Goal: Task Accomplishment & Management: Use online tool/utility

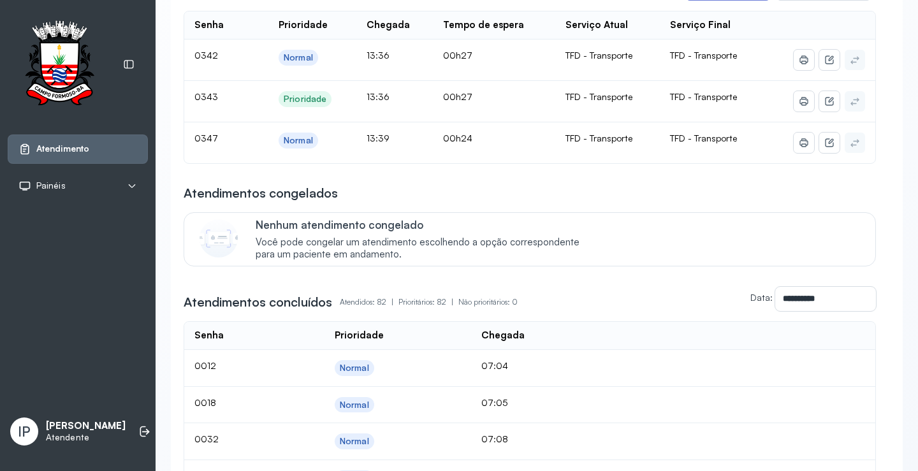
scroll to position [127, 0]
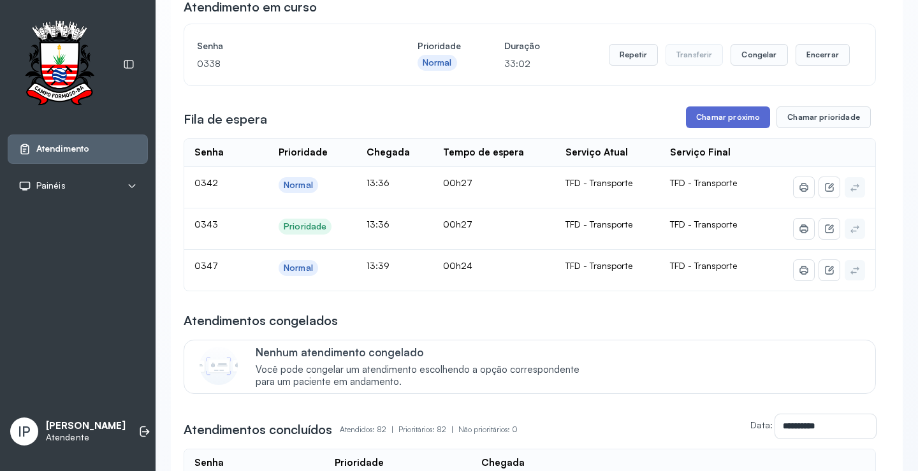
click at [723, 112] on button "Chamar próximo" at bounding box center [728, 117] width 84 height 22
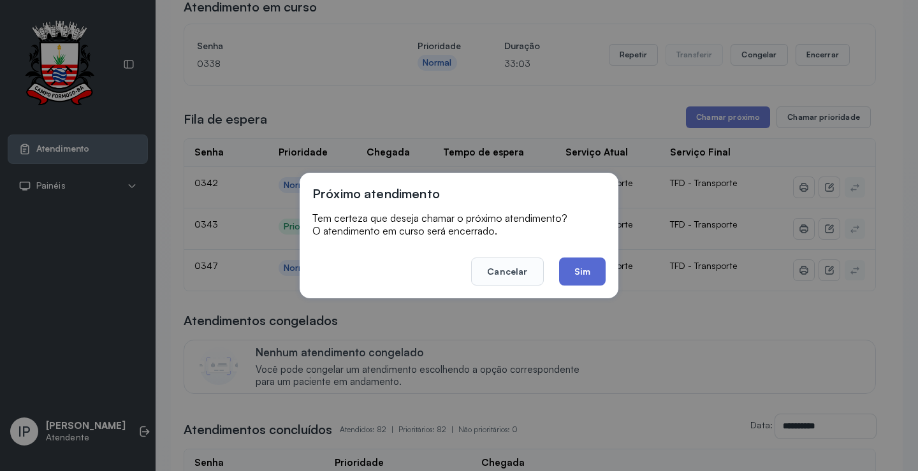
click at [579, 266] on button "Sim" at bounding box center [582, 272] width 47 height 28
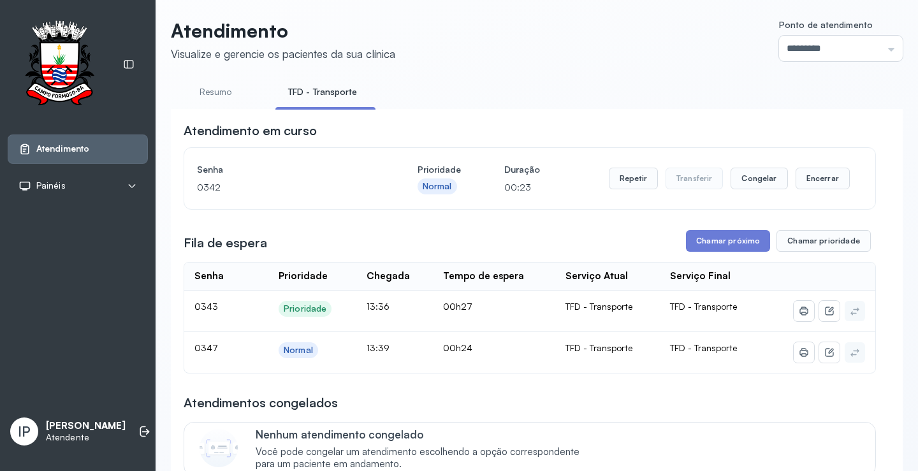
scroll to position [0, 0]
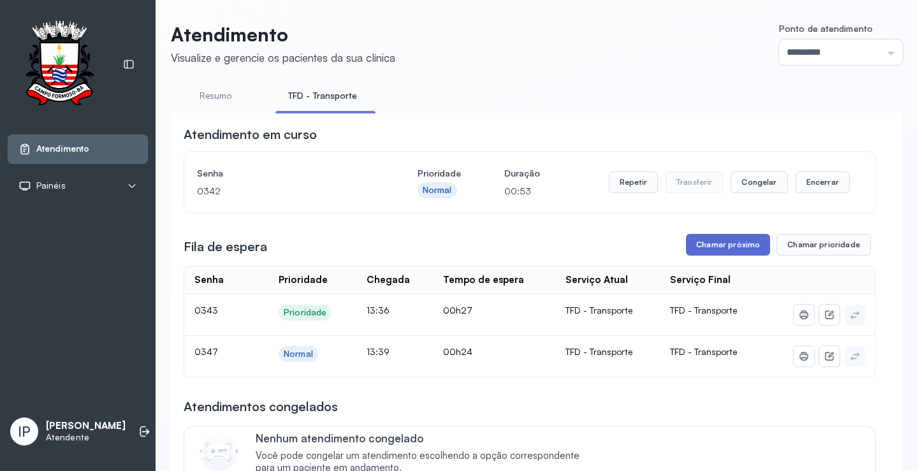
click at [732, 247] on button "Chamar próximo" at bounding box center [728, 245] width 84 height 22
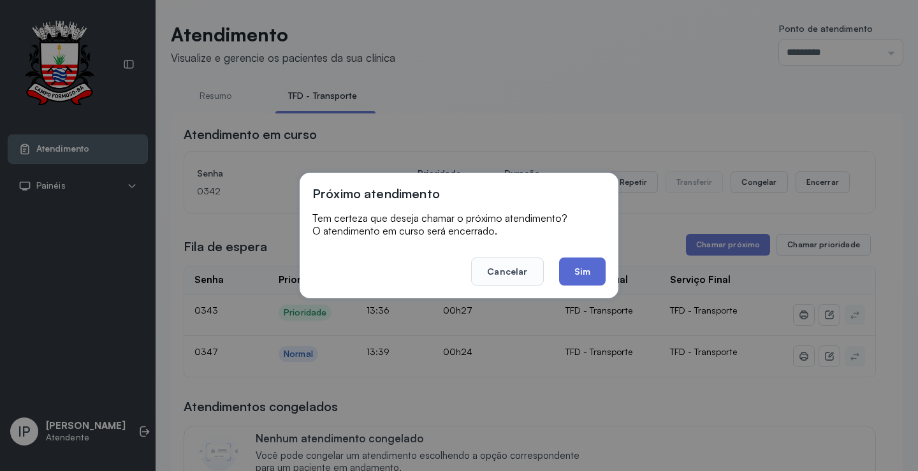
click at [587, 258] on button "Sim" at bounding box center [582, 272] width 47 height 28
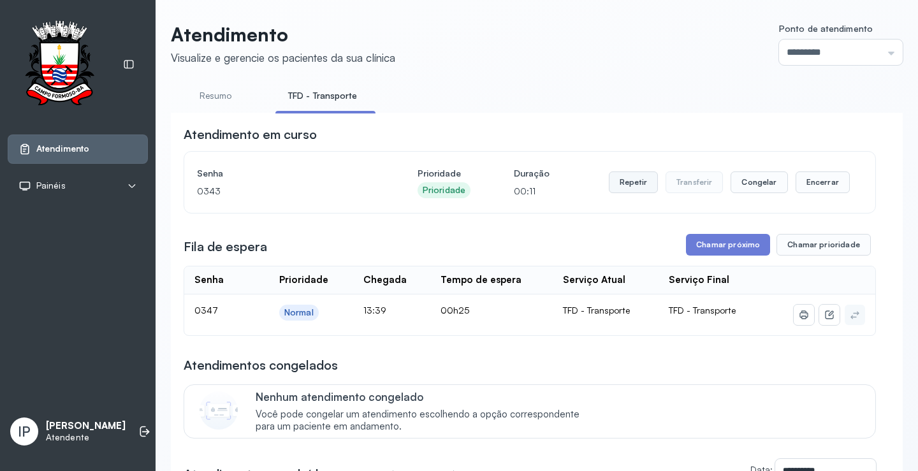
click at [627, 186] on button "Repetir" at bounding box center [633, 182] width 49 height 22
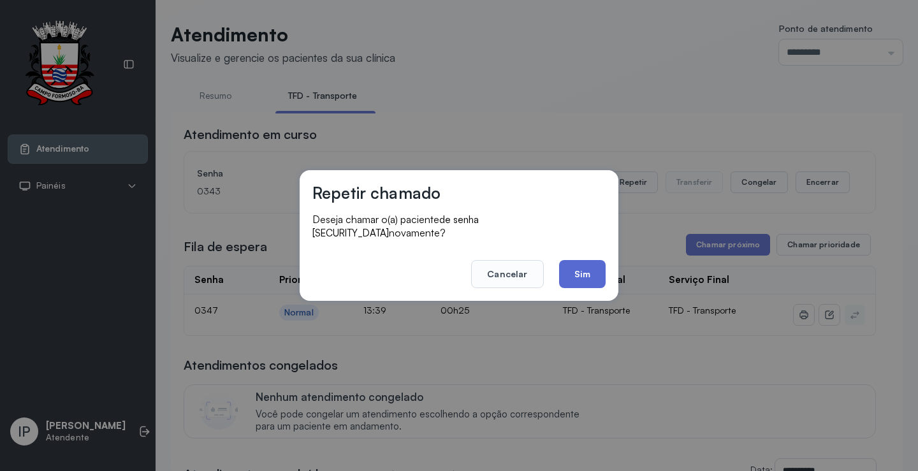
click at [579, 270] on button "Sim" at bounding box center [582, 274] width 47 height 28
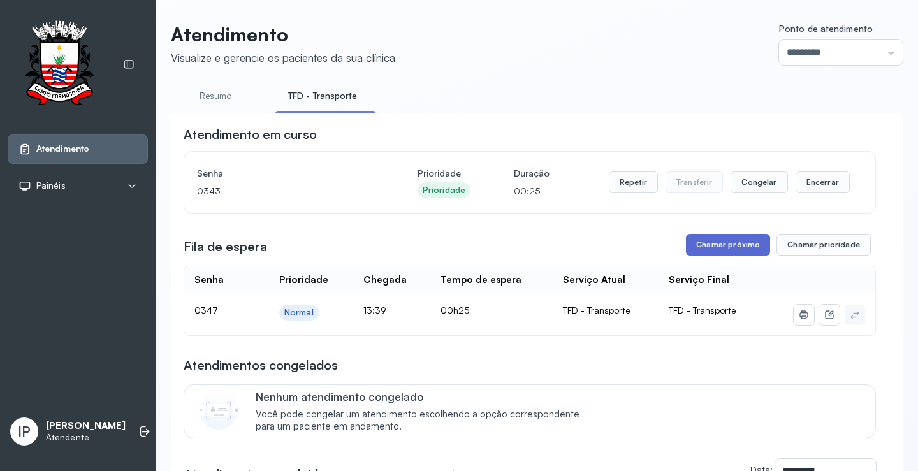
click at [740, 247] on button "Chamar próximo" at bounding box center [728, 245] width 84 height 22
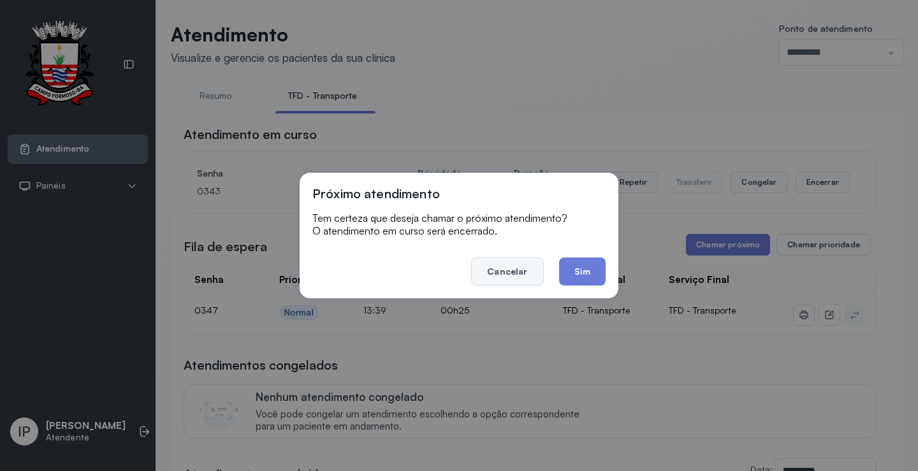
click at [516, 268] on button "Cancelar" at bounding box center [507, 272] width 72 height 28
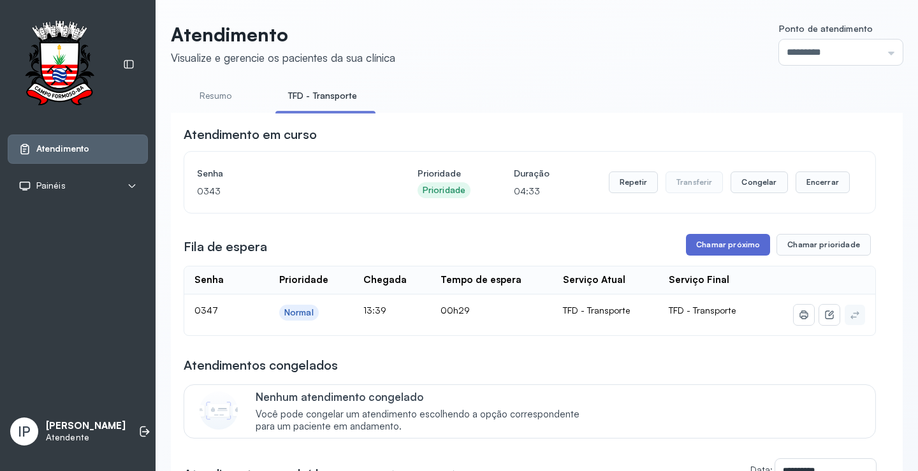
click at [699, 247] on button "Chamar próximo" at bounding box center [728, 245] width 84 height 22
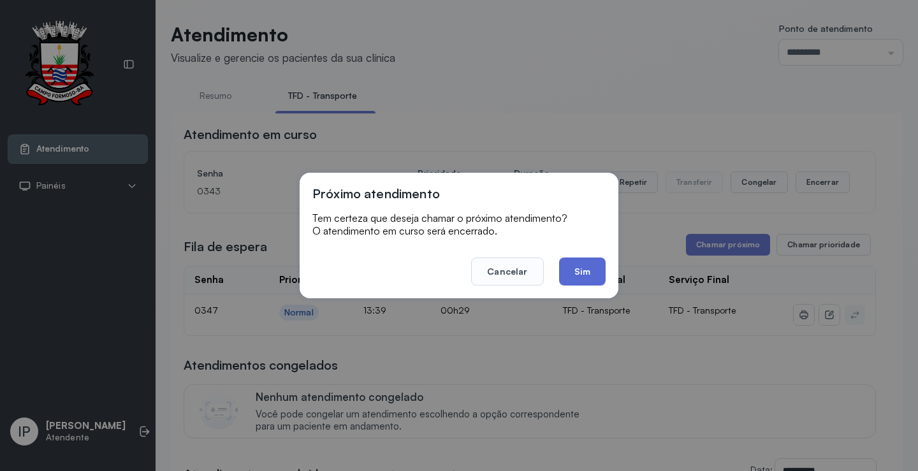
click at [576, 270] on button "Sim" at bounding box center [582, 272] width 47 height 28
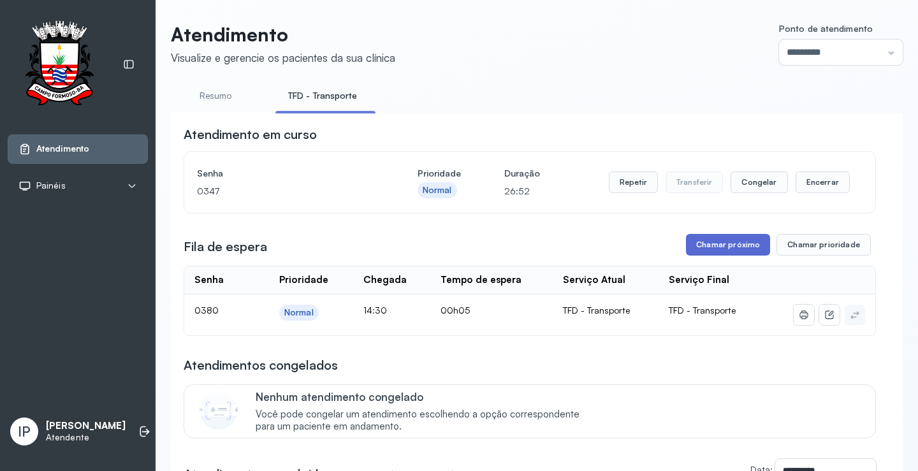
click at [697, 245] on button "Chamar próximo" at bounding box center [728, 245] width 84 height 22
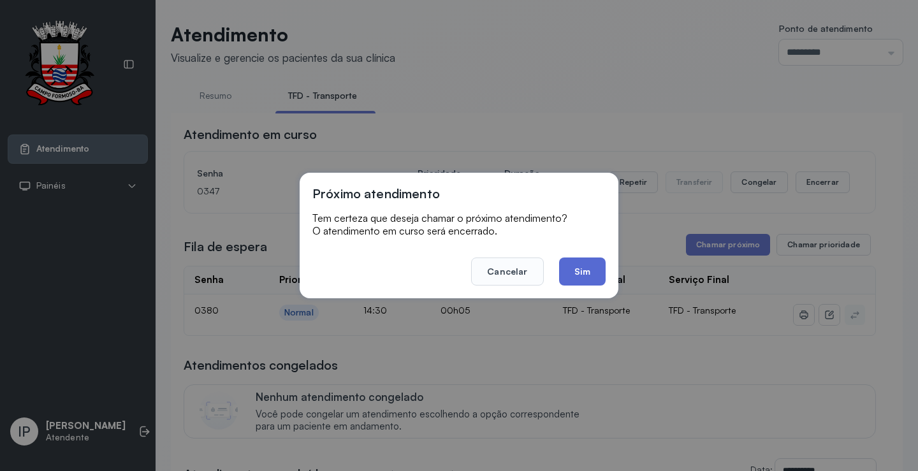
click at [591, 268] on button "Sim" at bounding box center [582, 272] width 47 height 28
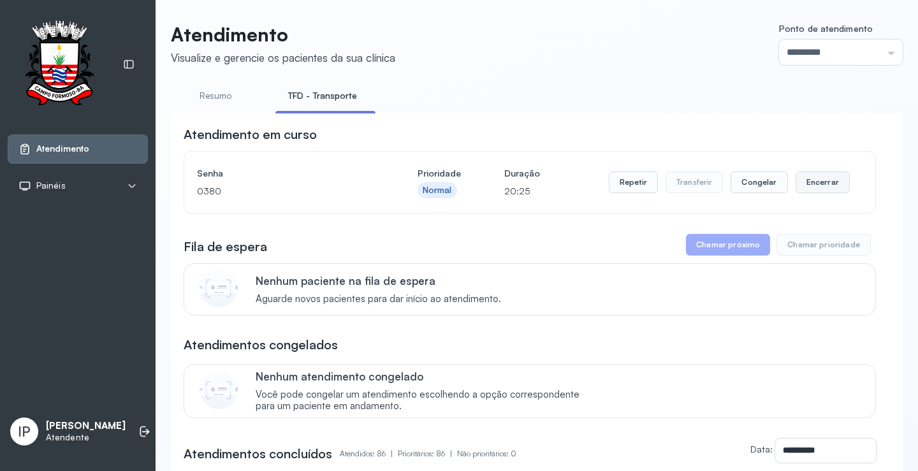
click at [808, 179] on button "Encerrar" at bounding box center [823, 182] width 54 height 22
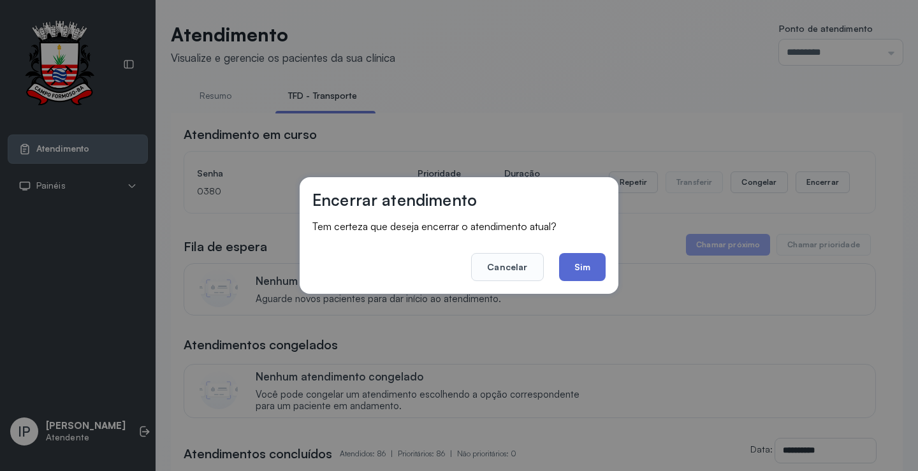
click at [590, 259] on button "Sim" at bounding box center [582, 267] width 47 height 28
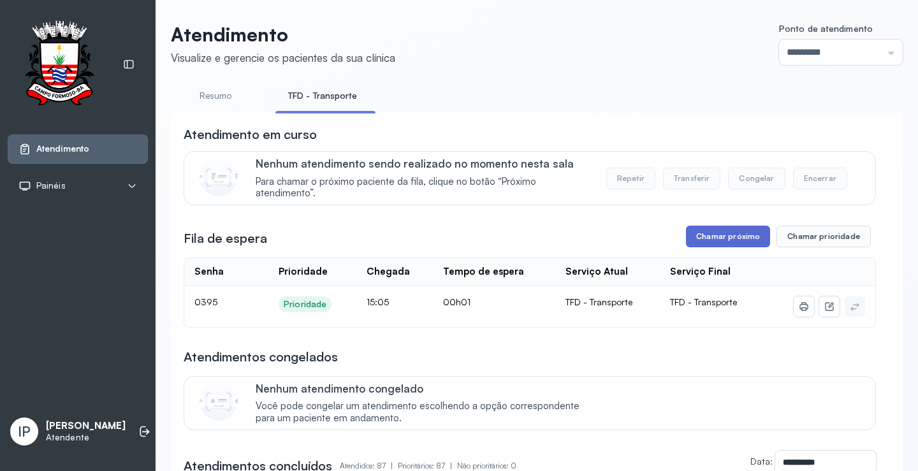
click at [720, 231] on button "Chamar próximo" at bounding box center [728, 237] width 84 height 22
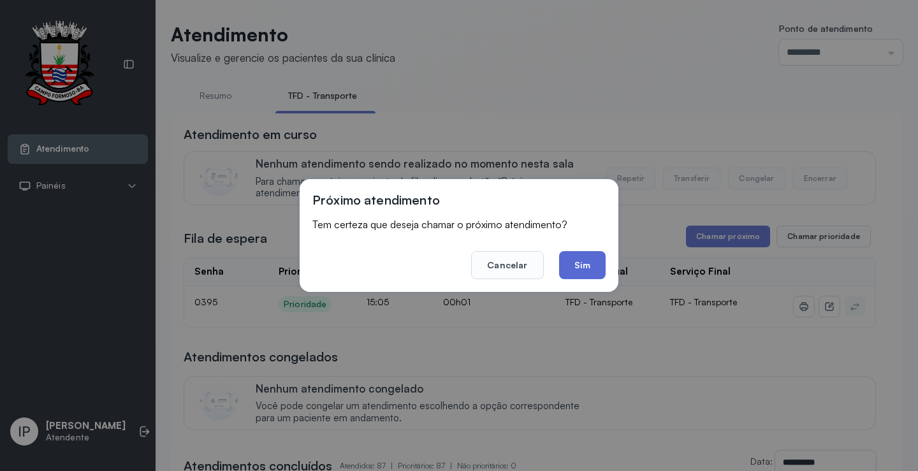
click at [573, 255] on button "Sim" at bounding box center [582, 265] width 47 height 28
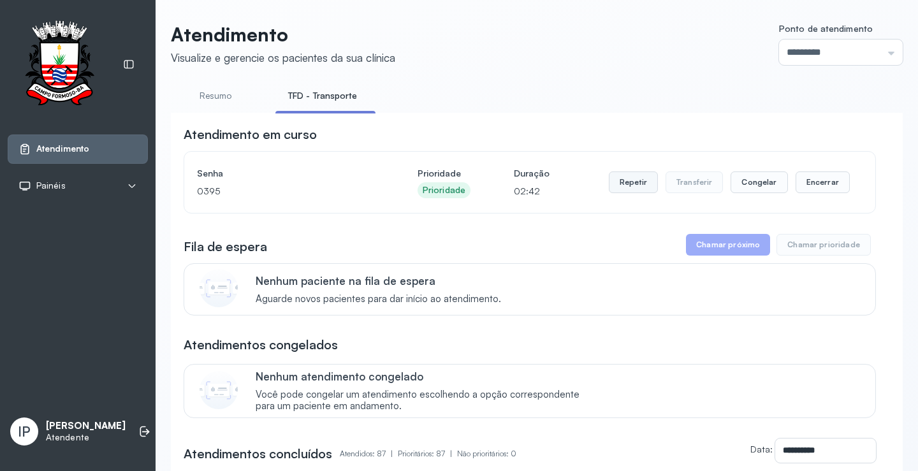
click at [630, 186] on button "Repetir" at bounding box center [633, 182] width 49 height 22
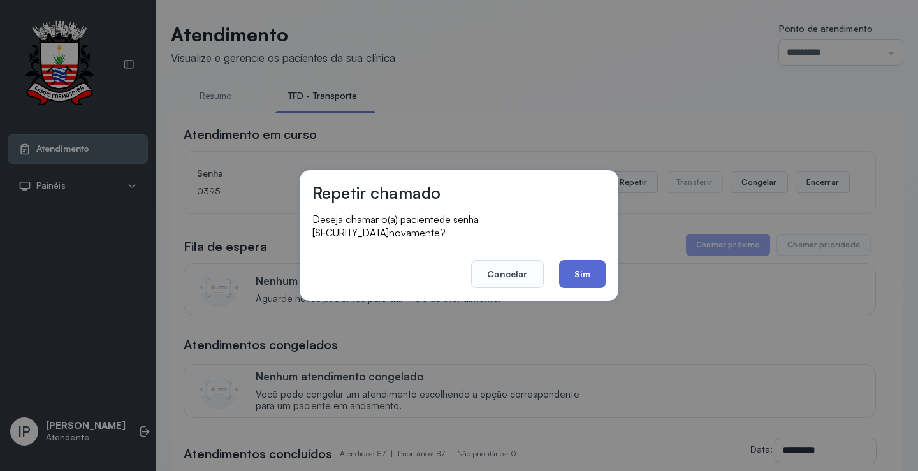
click at [588, 265] on button "Sim" at bounding box center [582, 274] width 47 height 28
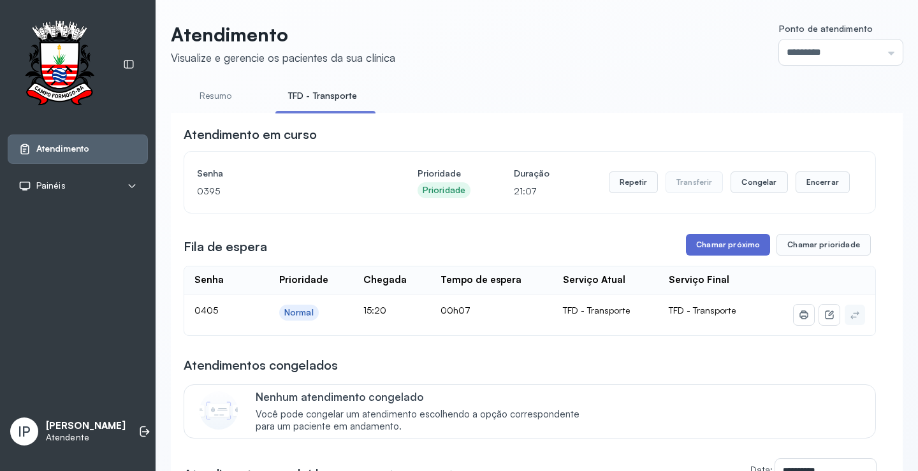
click at [696, 243] on button "Chamar próximo" at bounding box center [728, 245] width 84 height 22
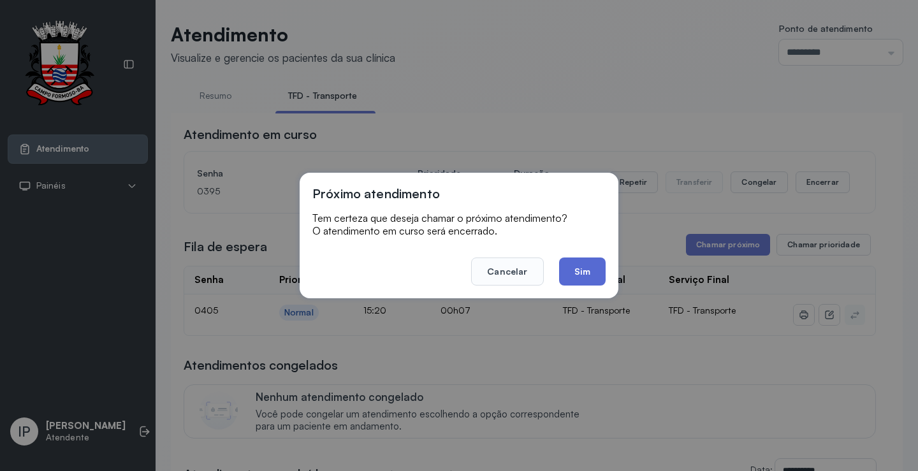
click at [581, 273] on button "Sim" at bounding box center [582, 272] width 47 height 28
